Goal: Find specific page/section: Find specific page/section

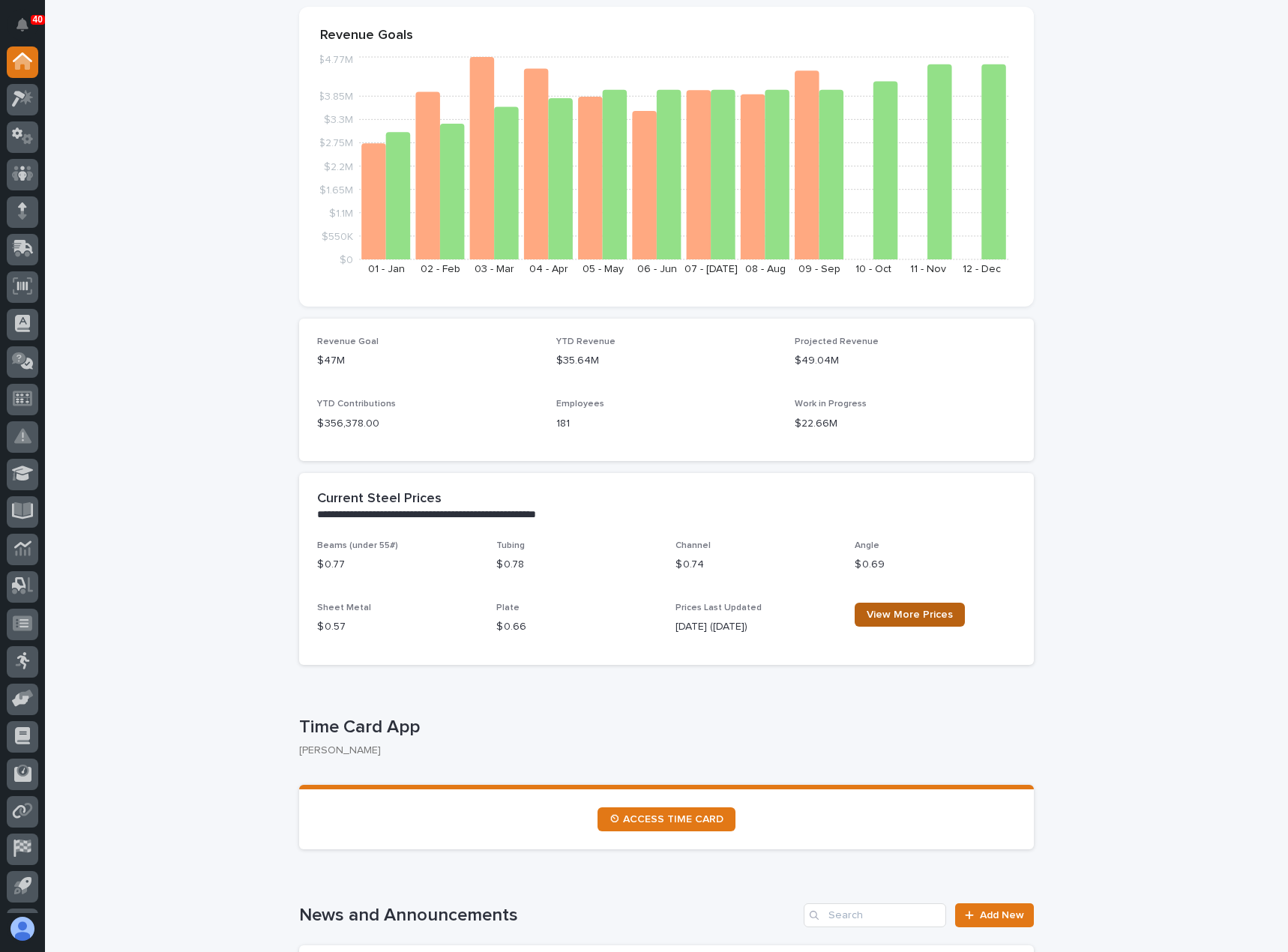
scroll to position [150, 0]
click at [879, 616] on span "View More Prices" at bounding box center [909, 614] width 86 height 11
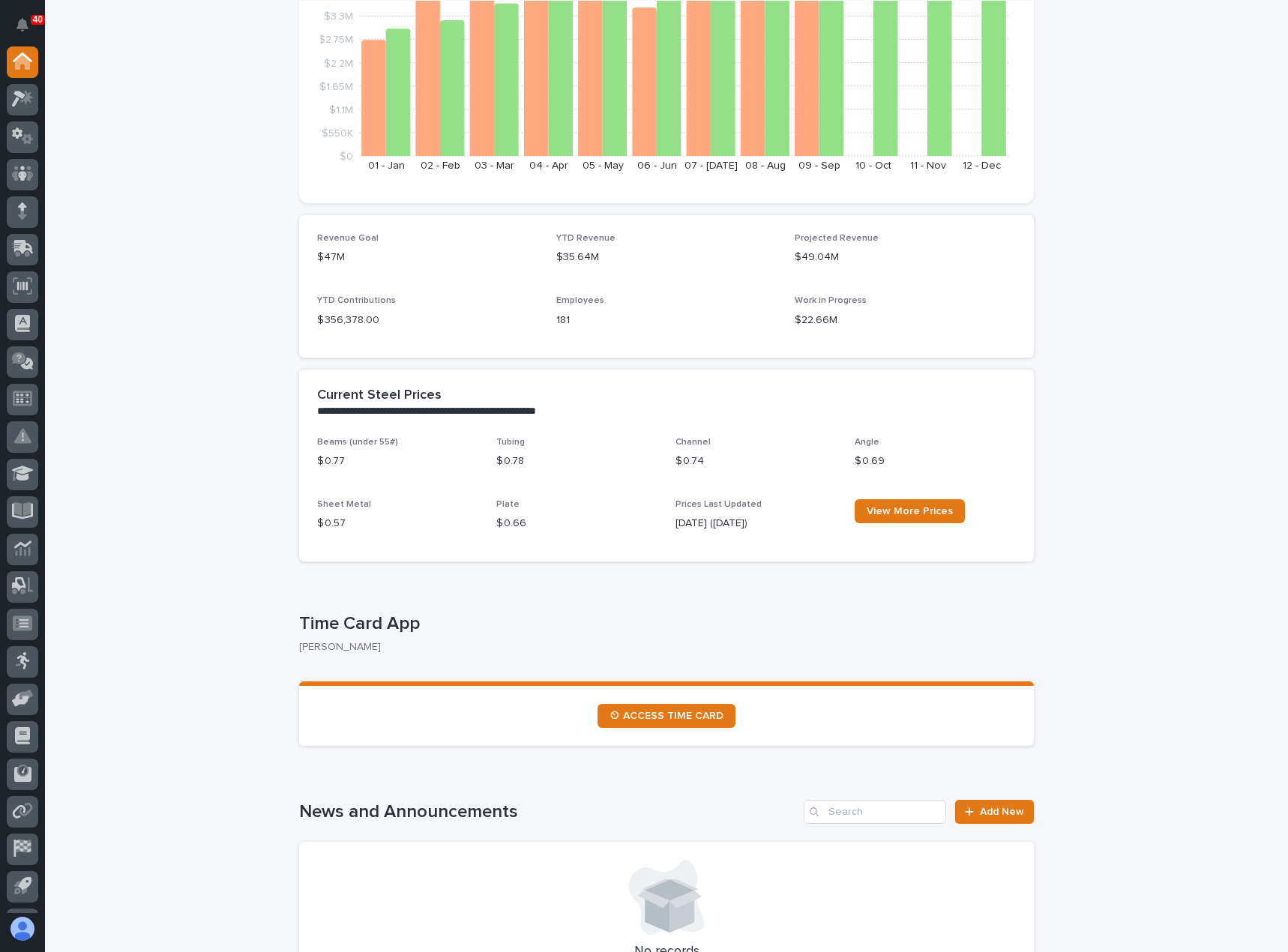
scroll to position [300, 0]
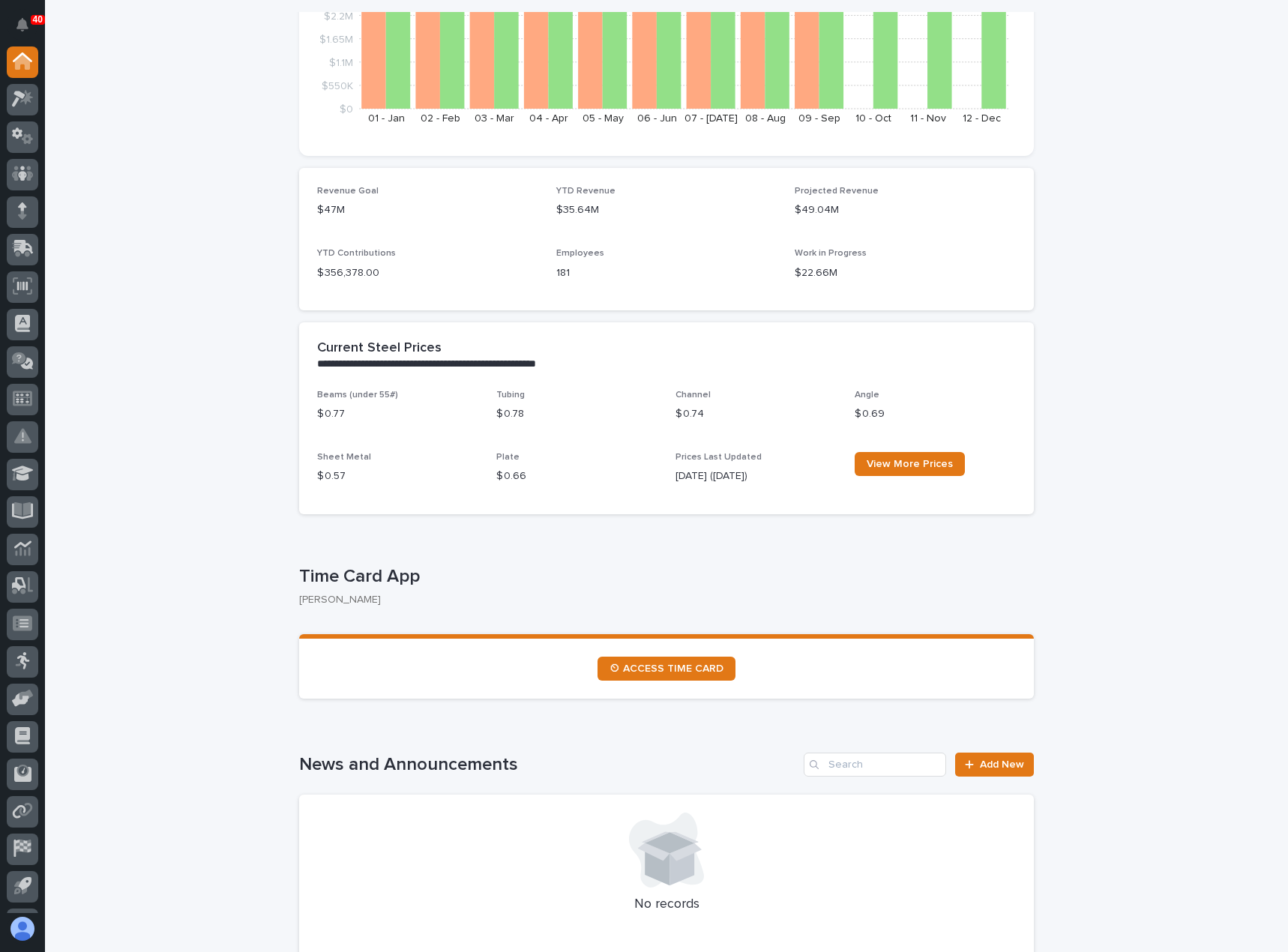
click at [882, 481] on div "View More Prices" at bounding box center [935, 470] width 161 height 36
click at [881, 462] on span "View More Prices" at bounding box center [909, 464] width 86 height 11
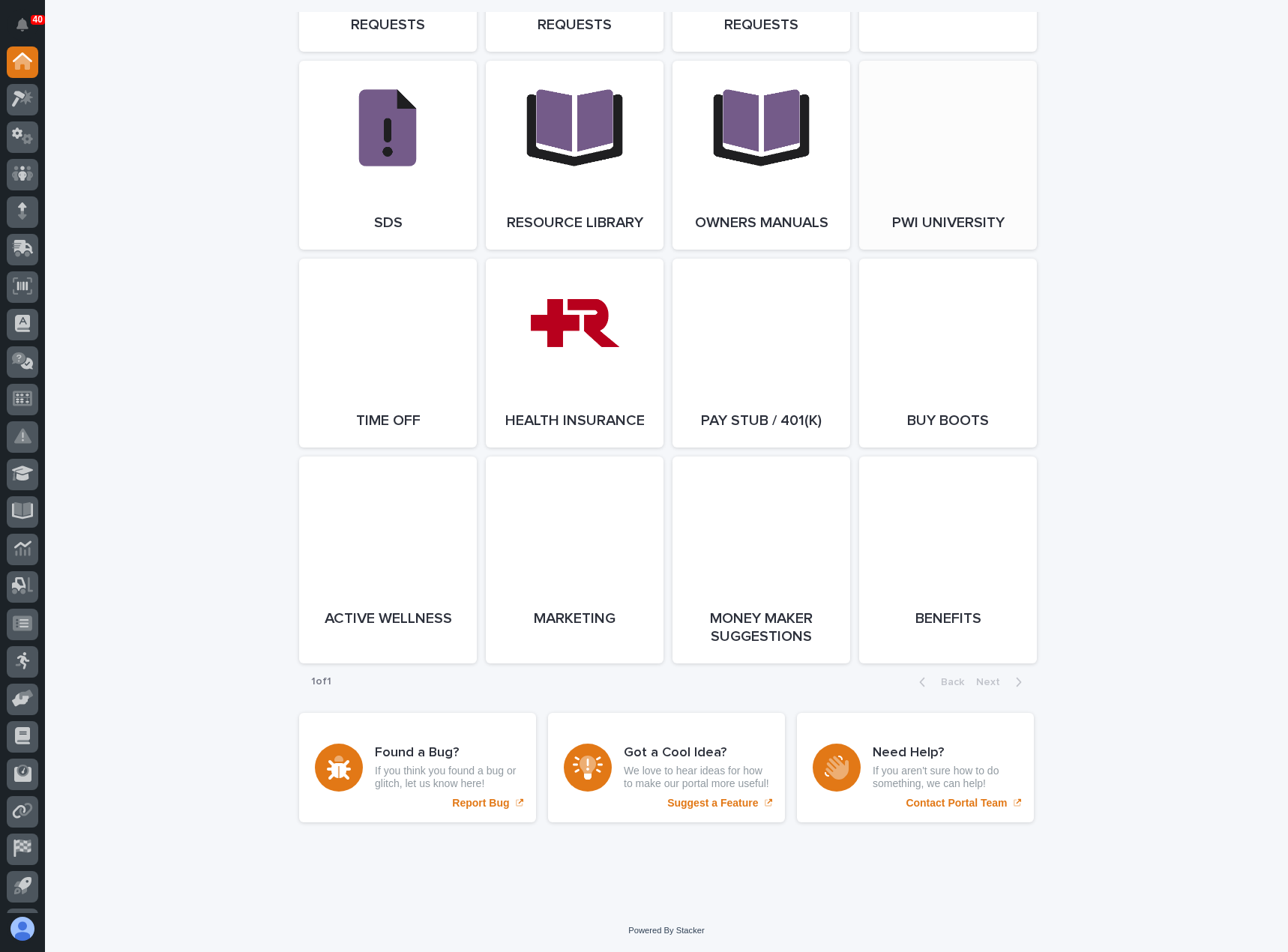
scroll to position [2585, 0]
